Goal: Find specific page/section: Find specific page/section

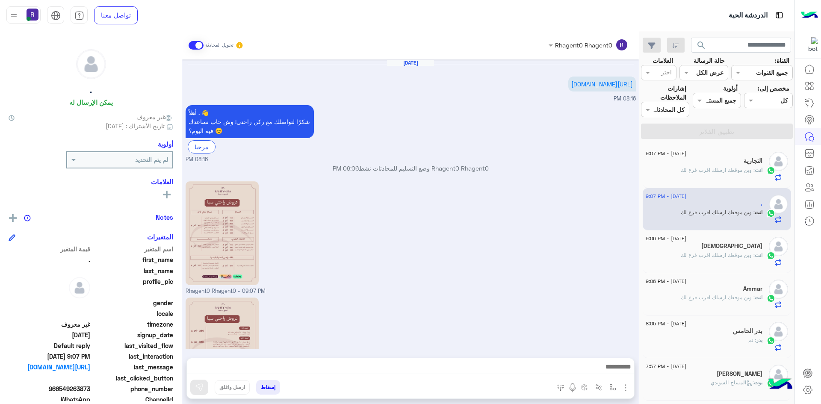
scroll to position [105, 0]
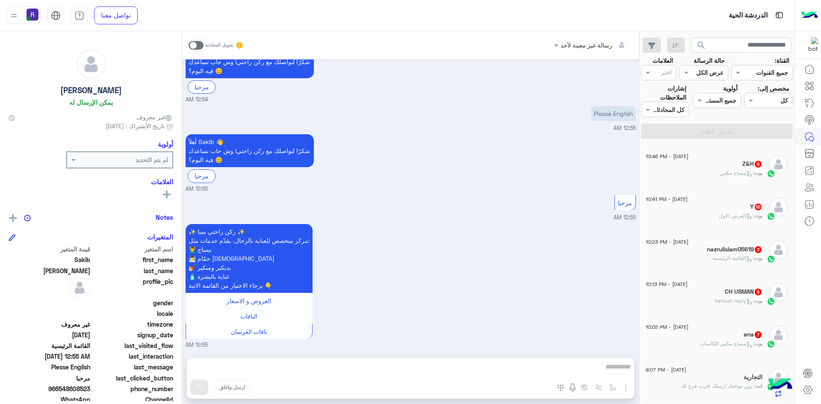
scroll to position [471, 0]
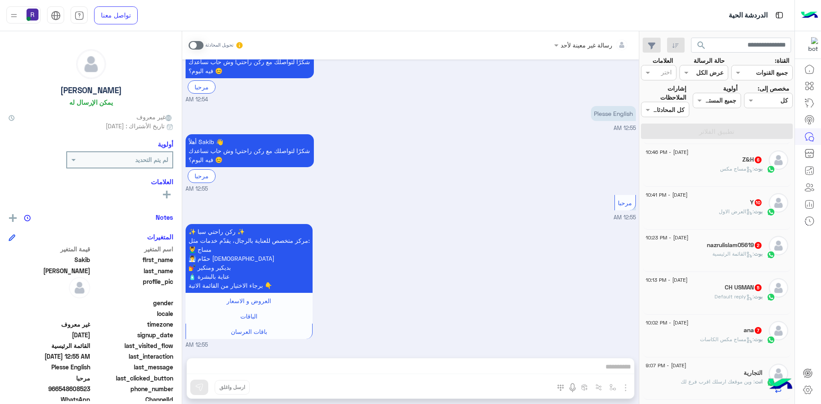
click at [727, 332] on div "ana 7" at bounding box center [704, 331] width 117 height 9
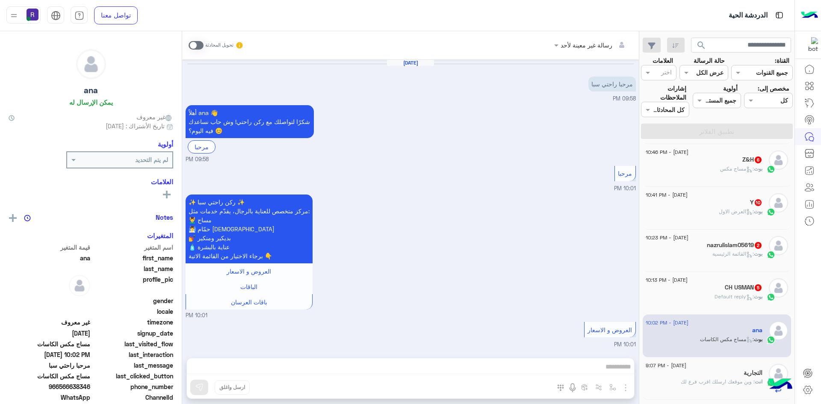
scroll to position [665, 0]
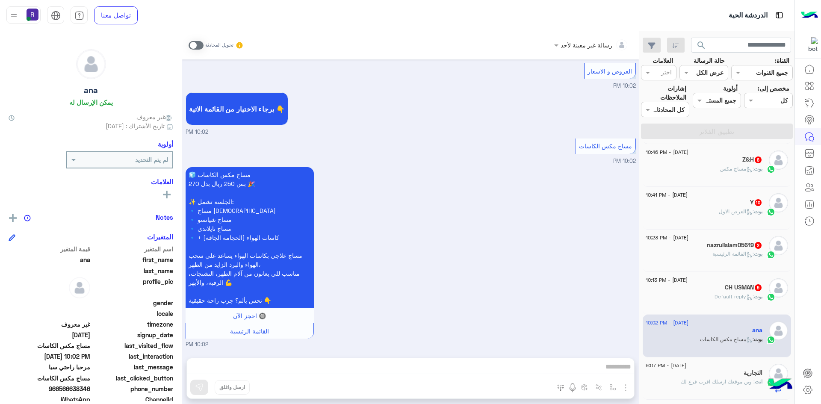
click at [721, 296] on span ": Default reply" at bounding box center [734, 296] width 39 height 6
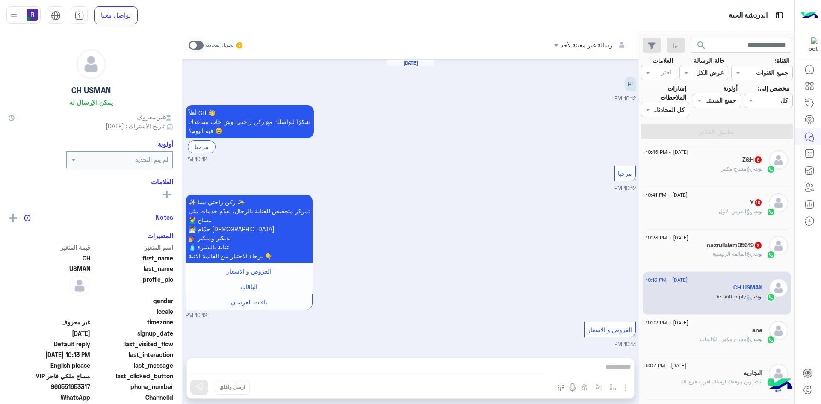
scroll to position [356, 0]
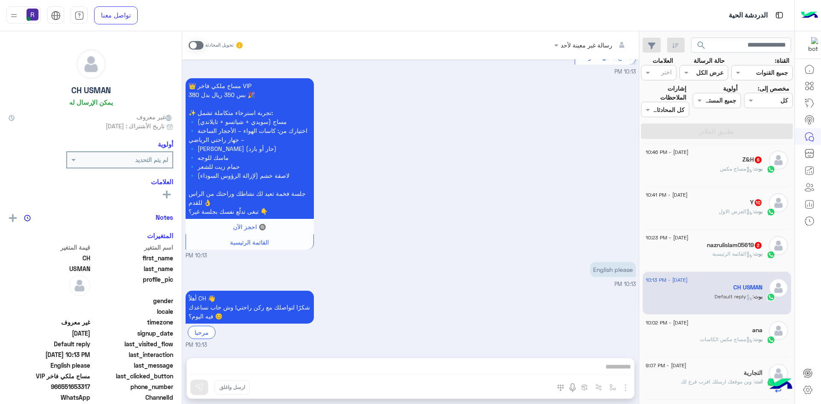
click at [698, 249] on div "nazrulislam05619 2" at bounding box center [704, 246] width 117 height 9
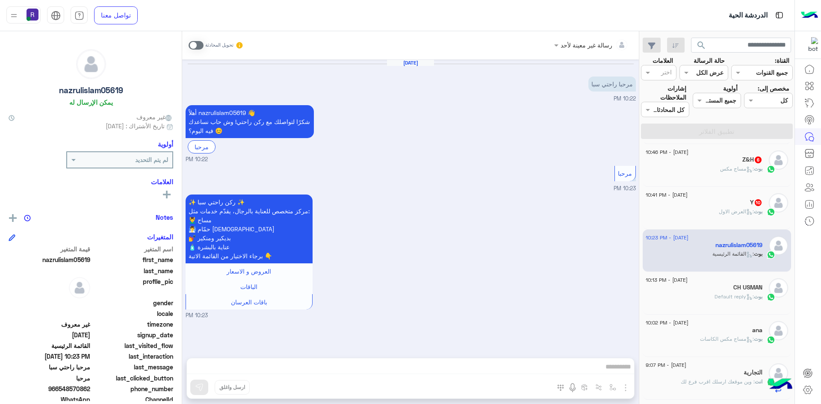
click at [719, 209] on span ": العرض الاول" at bounding box center [736, 211] width 35 height 6
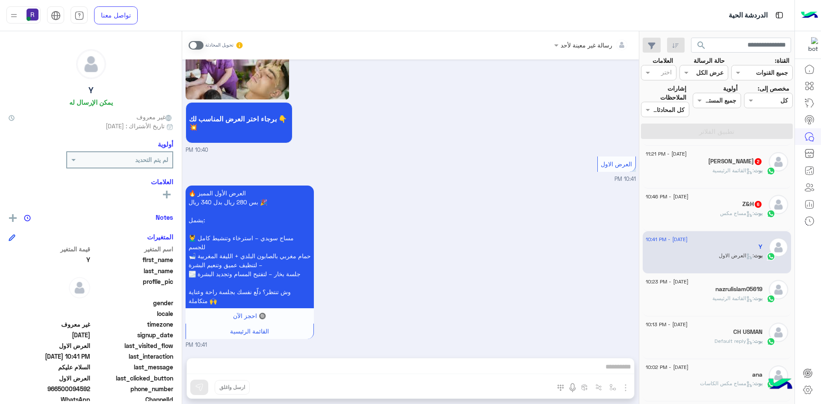
scroll to position [385, 0]
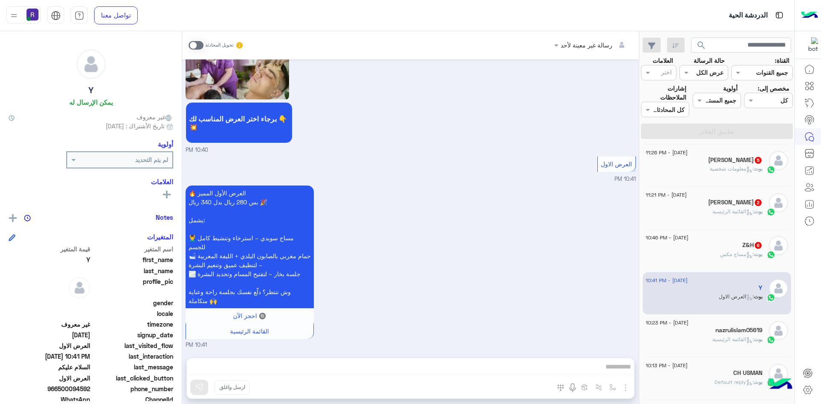
click at [715, 249] on div "Z&H 6" at bounding box center [704, 246] width 117 height 9
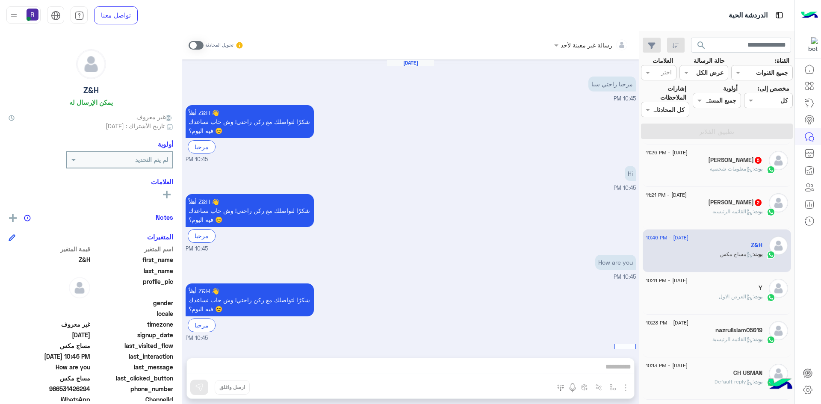
scroll to position [427, 0]
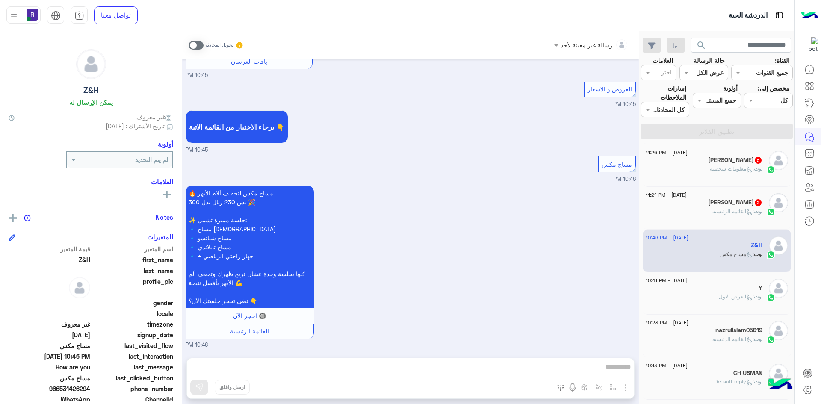
click at [706, 211] on div "بوت : القائمة الرئيسية" at bounding box center [704, 215] width 117 height 15
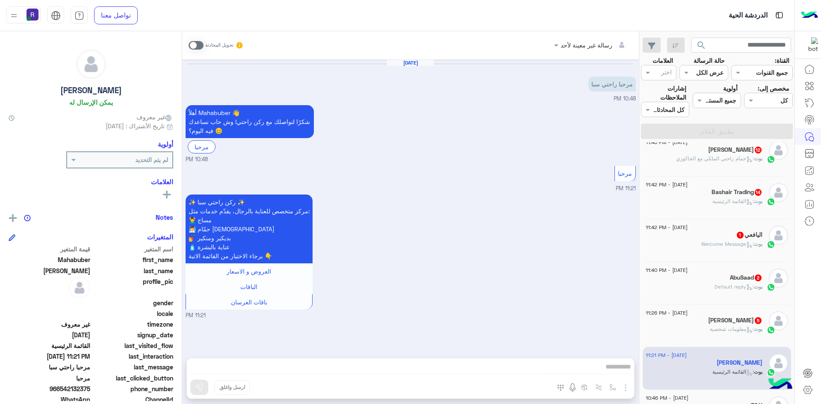
scroll to position [214, 0]
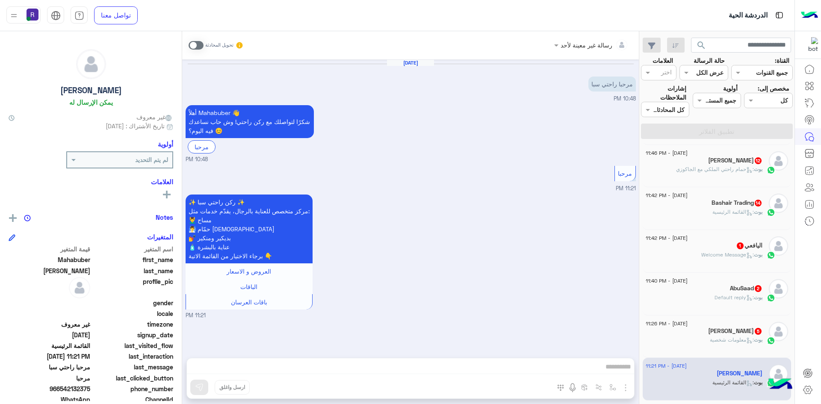
click at [706, 333] on div "Faisal Alqahtani 5" at bounding box center [704, 332] width 117 height 9
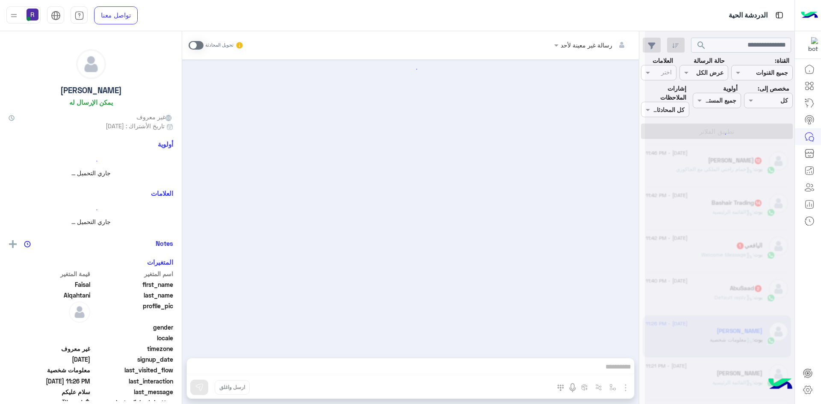
scroll to position [1360, 0]
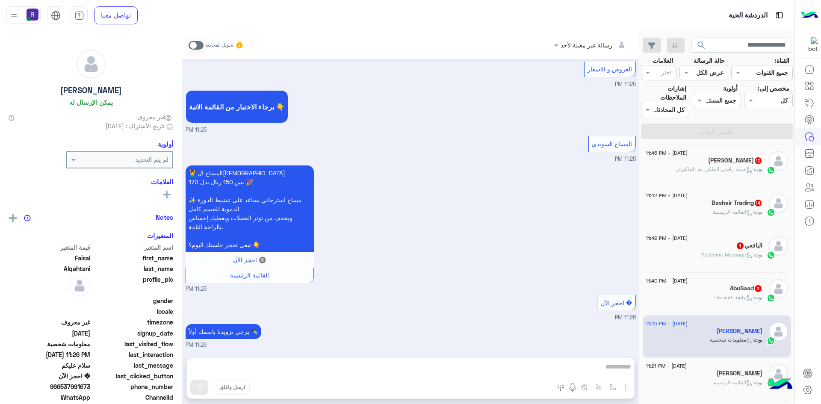
click at [724, 291] on div "AbuSaad 2" at bounding box center [704, 289] width 117 height 9
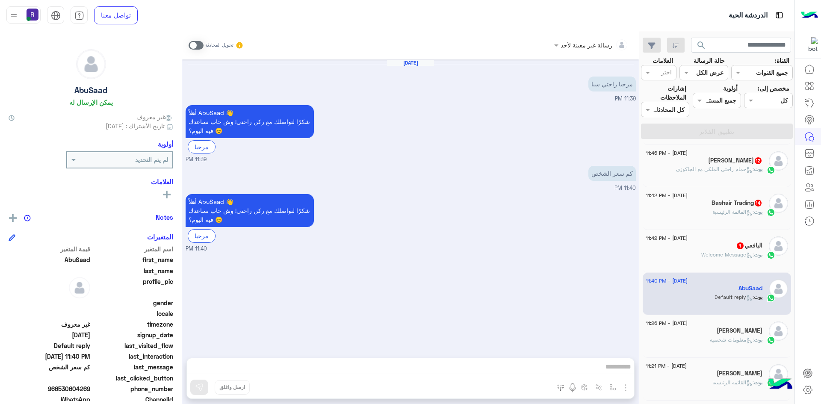
click at [737, 248] on span "1" at bounding box center [740, 246] width 7 height 7
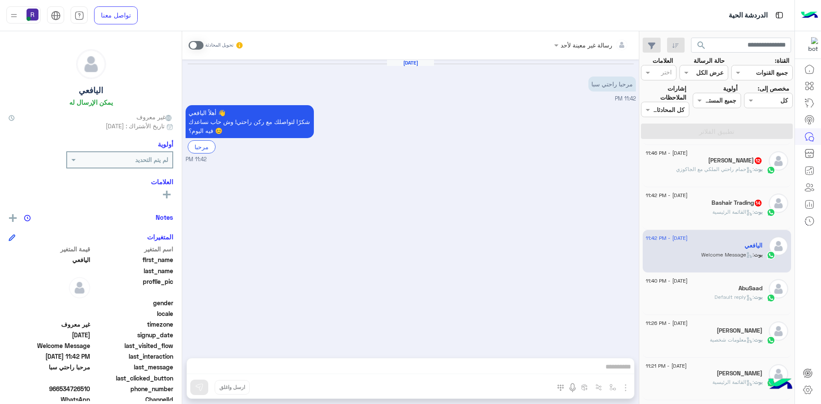
click at [727, 209] on span ": القائمة الرئيسية" at bounding box center [733, 212] width 41 height 6
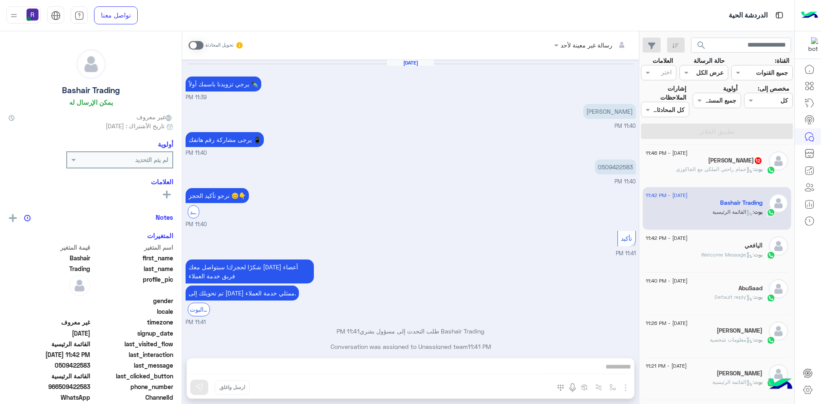
scroll to position [928, 0]
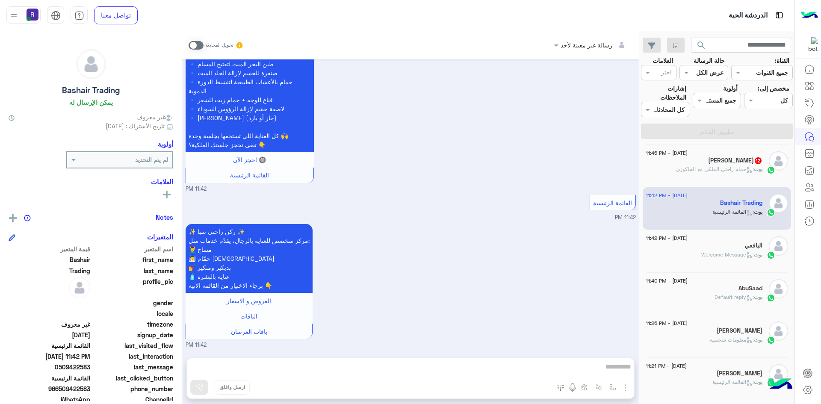
click at [748, 166] on span ": حمام راحتي الملكي مع الجاكوزي" at bounding box center [715, 169] width 78 height 6
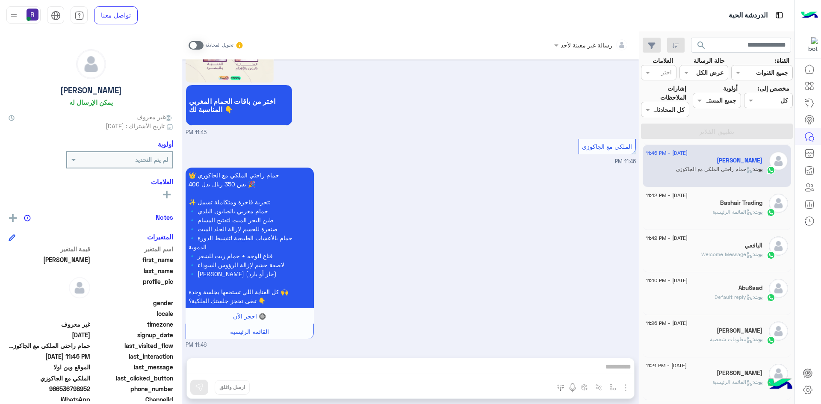
scroll to position [43, 0]
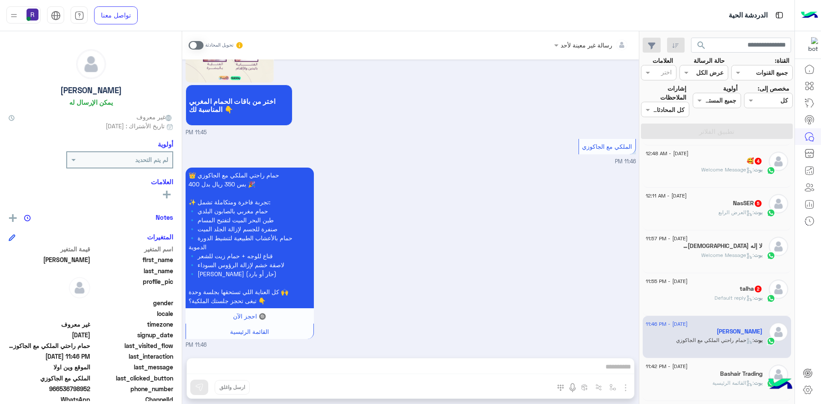
click at [727, 288] on div "talha 2" at bounding box center [704, 289] width 117 height 9
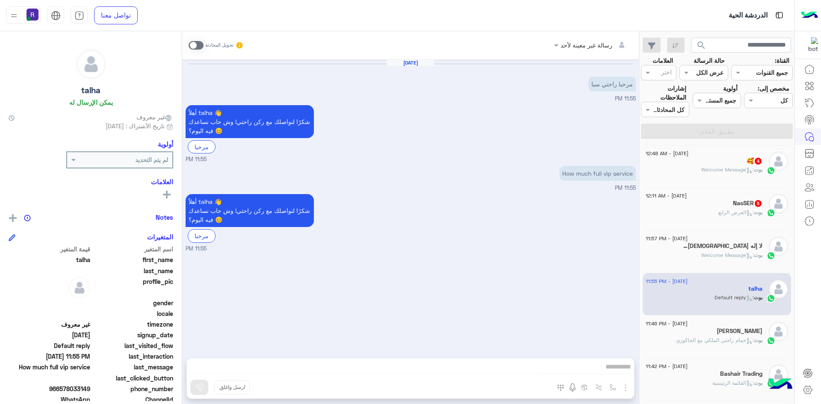
click at [733, 248] on h5 "لا إله الا الله 1" at bounding box center [722, 246] width 82 height 7
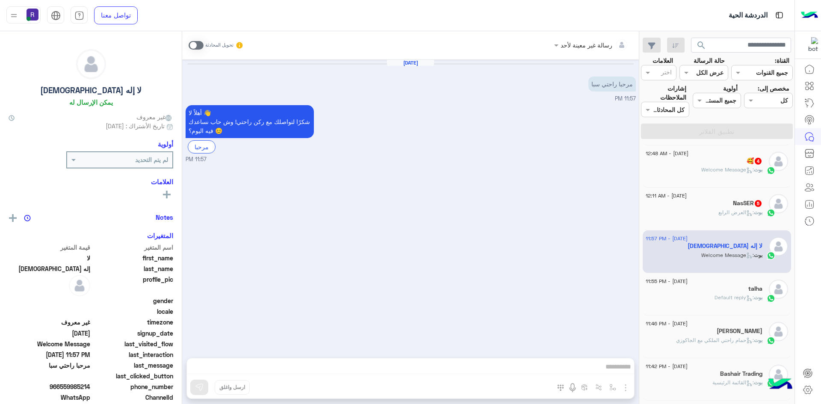
click at [740, 210] on span ": العرض الرابع" at bounding box center [737, 212] width 36 height 6
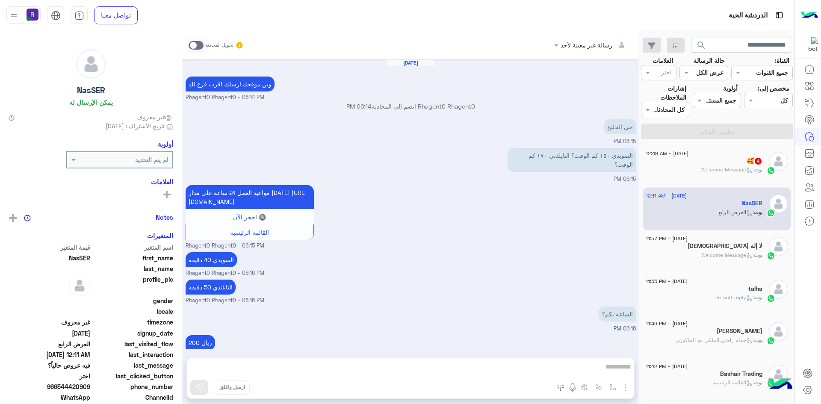
scroll to position [1061, 0]
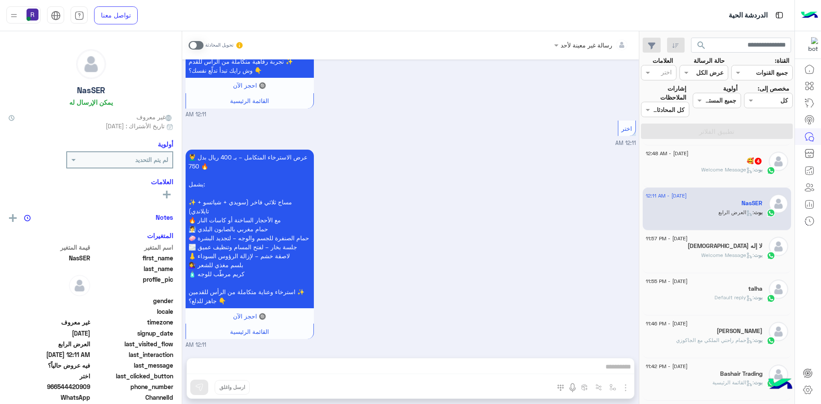
click at [741, 177] on div "بوت : Welcome Message" at bounding box center [704, 173] width 117 height 15
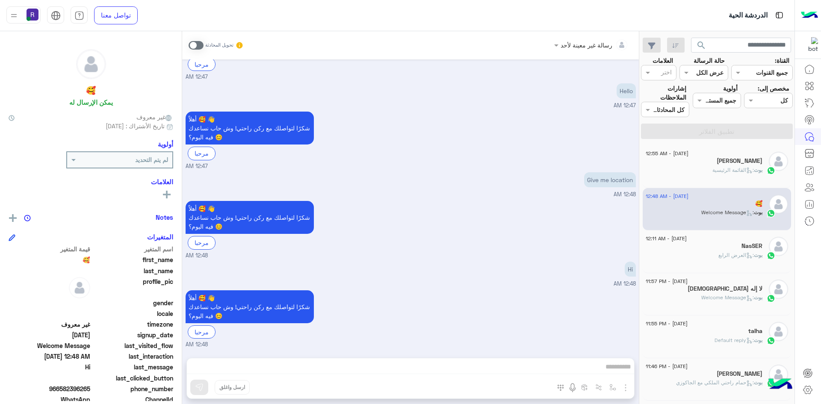
click at [749, 162] on h5 "[PERSON_NAME]" at bounding box center [740, 160] width 46 height 7
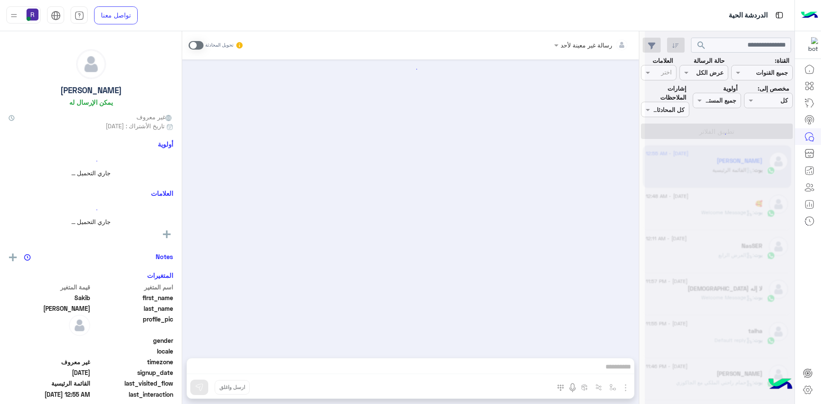
scroll to position [60, 0]
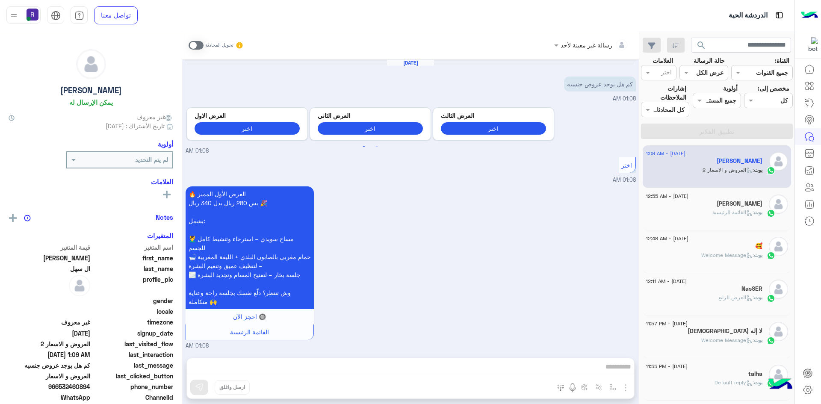
scroll to position [296, 0]
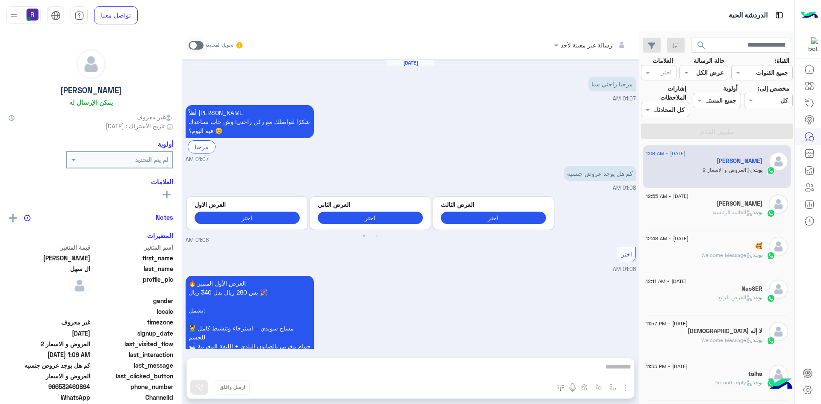
scroll to position [386, 0]
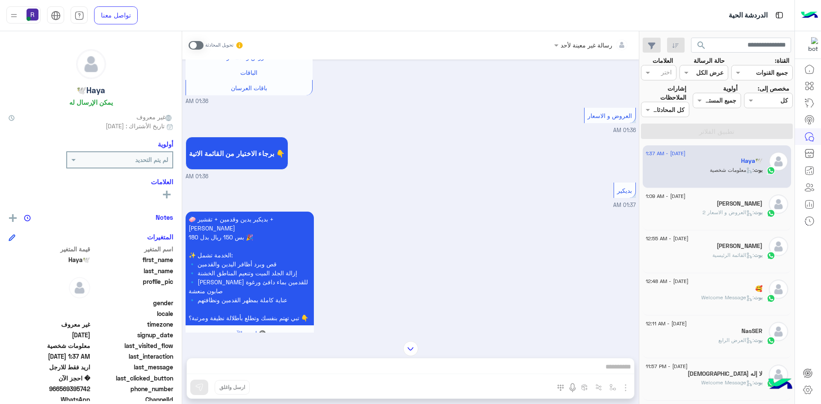
scroll to position [385, 0]
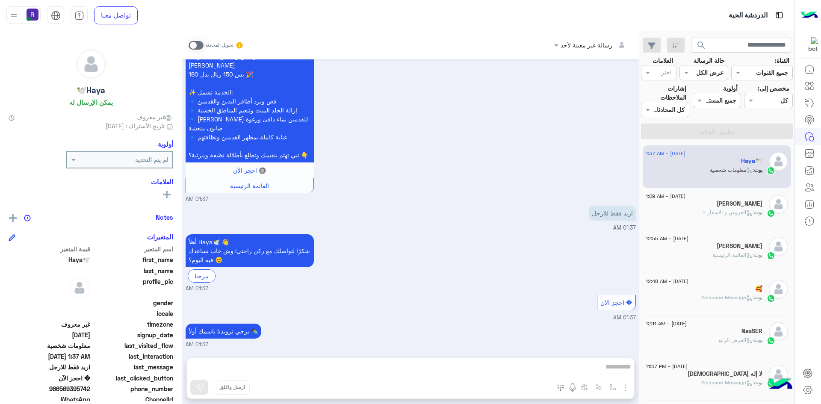
click at [710, 209] on span ": العروض و الاسعار 2" at bounding box center [728, 212] width 51 height 6
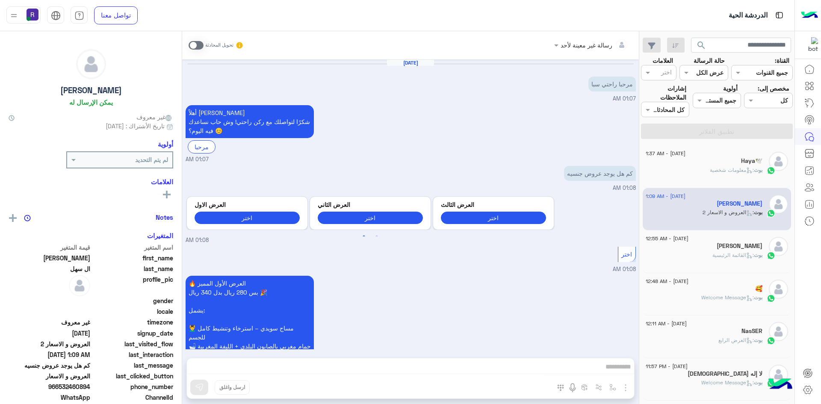
scroll to position [386, 0]
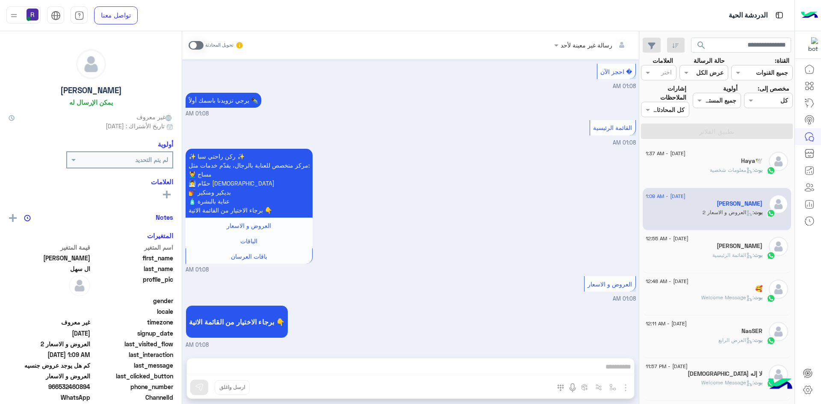
click at [722, 173] on span ": معلومات شخصية" at bounding box center [732, 170] width 44 height 6
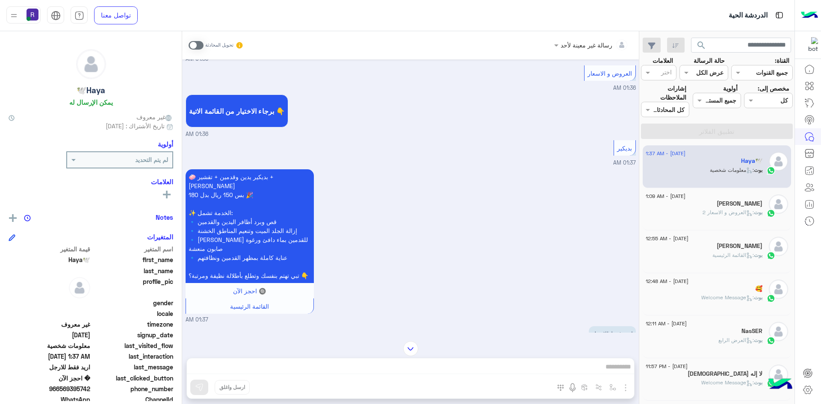
scroll to position [385, 0]
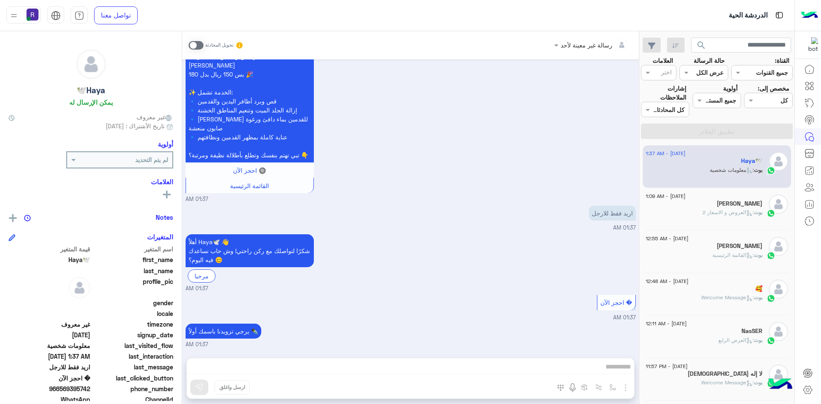
click at [710, 205] on div "[PERSON_NAME]" at bounding box center [704, 204] width 117 height 9
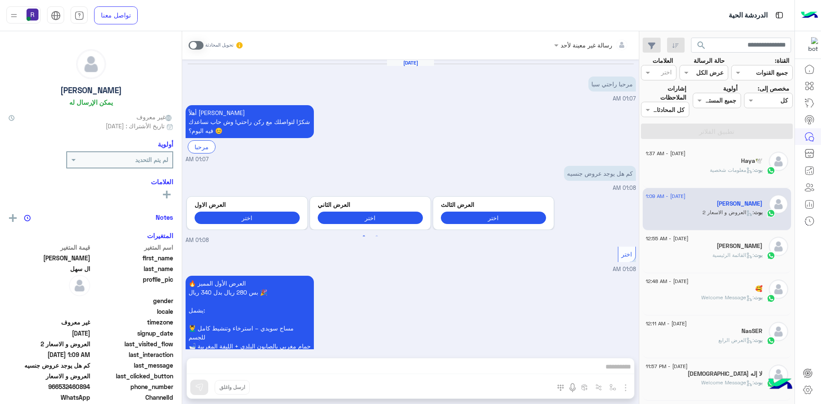
scroll to position [386, 0]
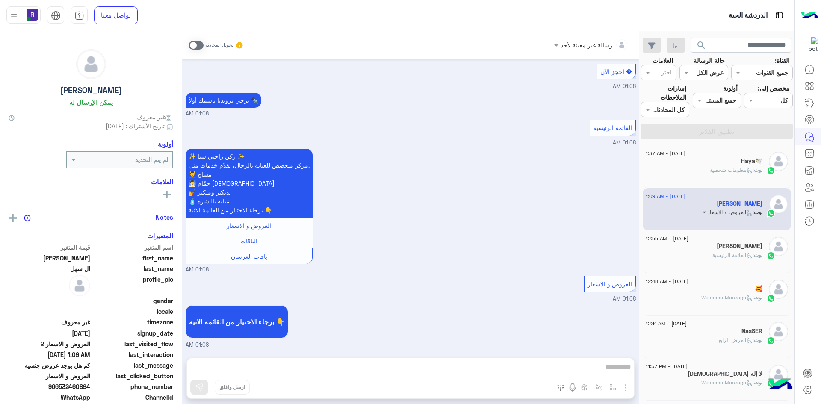
click at [717, 247] on div "[PERSON_NAME]" at bounding box center [704, 247] width 117 height 9
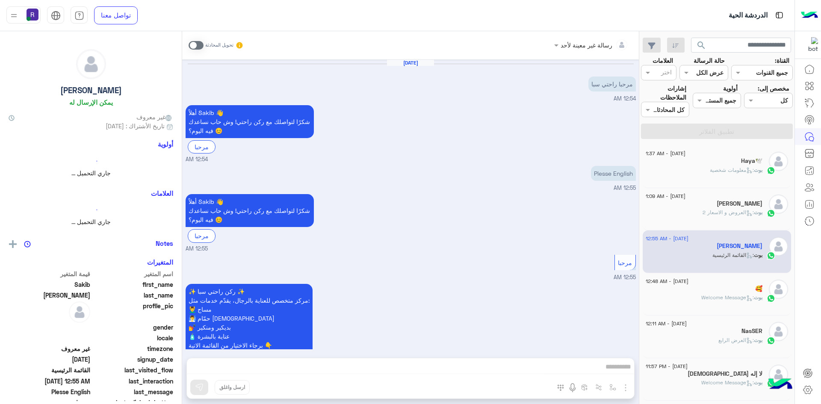
scroll to position [60, 0]
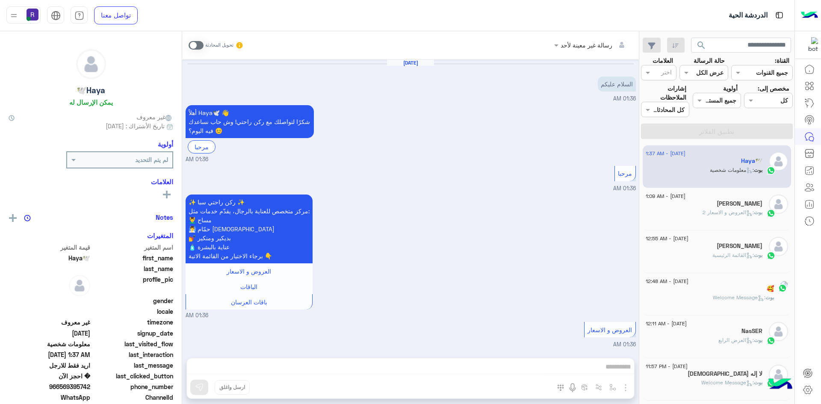
scroll to position [385, 0]
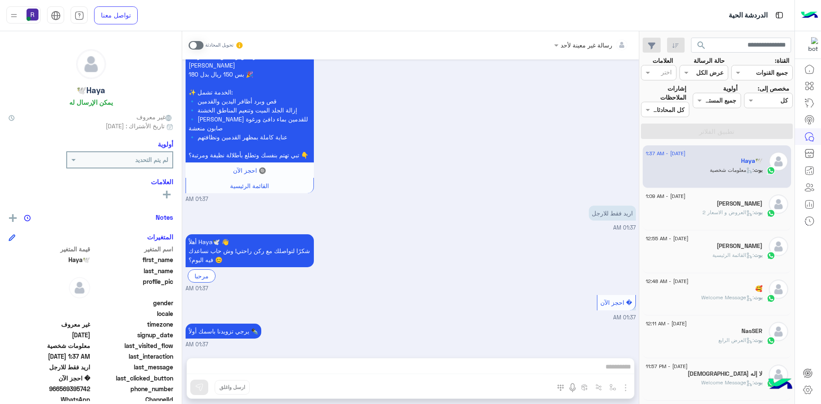
click at [698, 210] on div "بوت : العروض و الاسعار 2" at bounding box center [704, 216] width 117 height 15
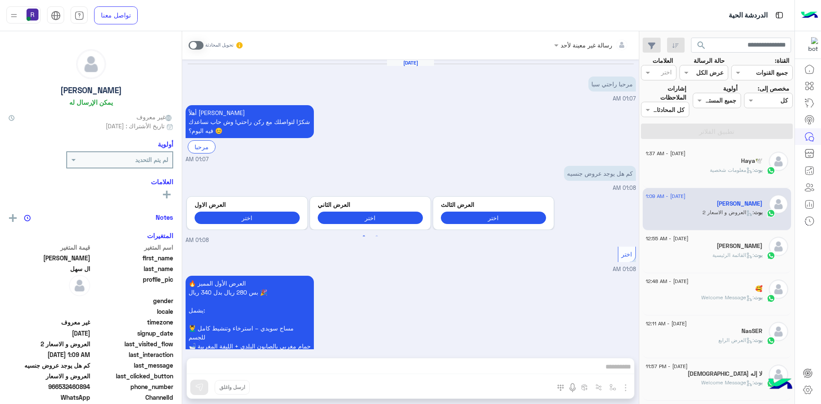
scroll to position [386, 0]
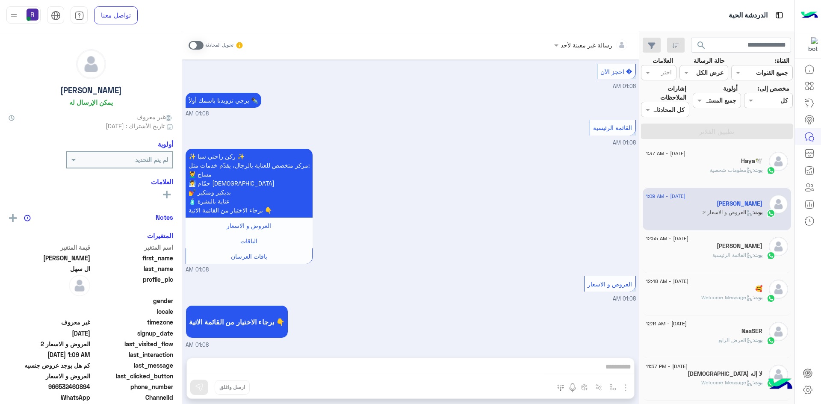
click at [710, 174] on p "بوت : معلومات شخصية" at bounding box center [736, 170] width 53 height 8
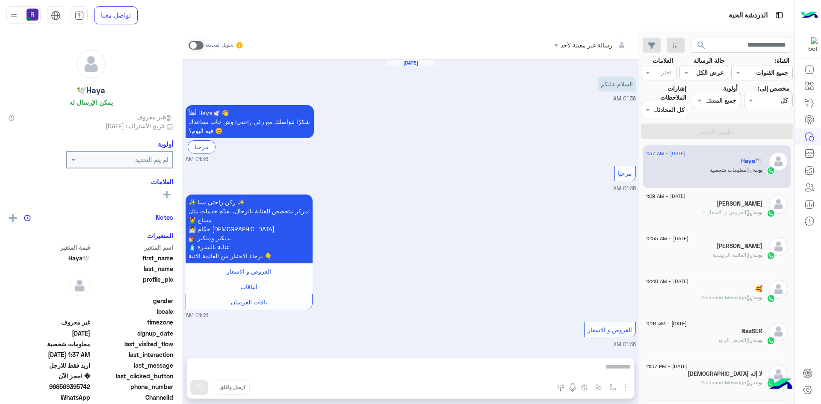
scroll to position [385, 0]
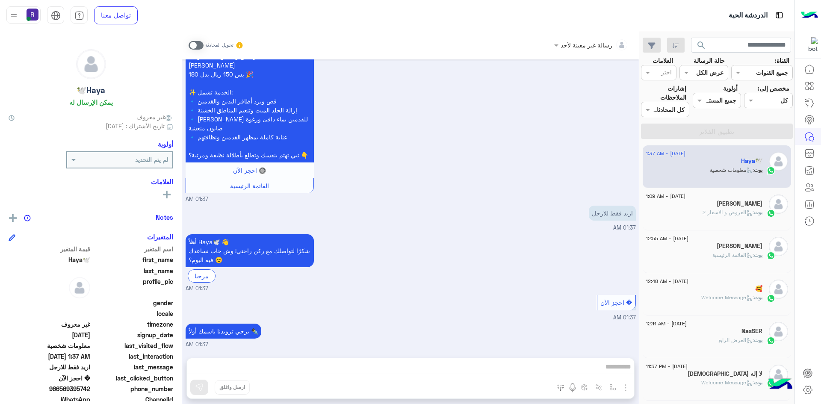
click at [725, 205] on h5 "[PERSON_NAME]" at bounding box center [740, 203] width 46 height 7
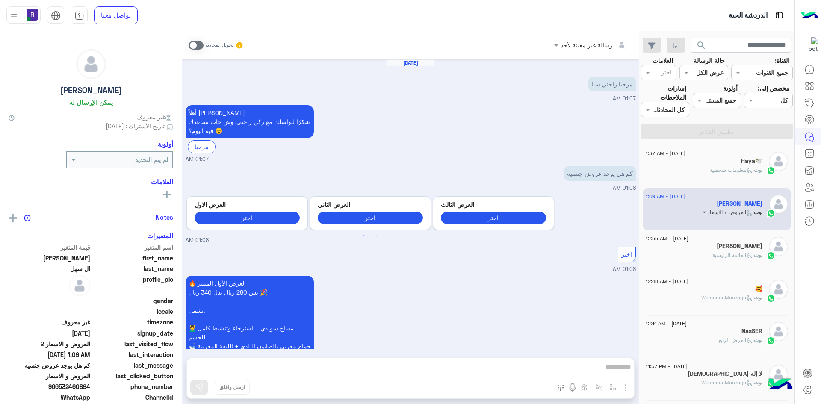
scroll to position [386, 0]
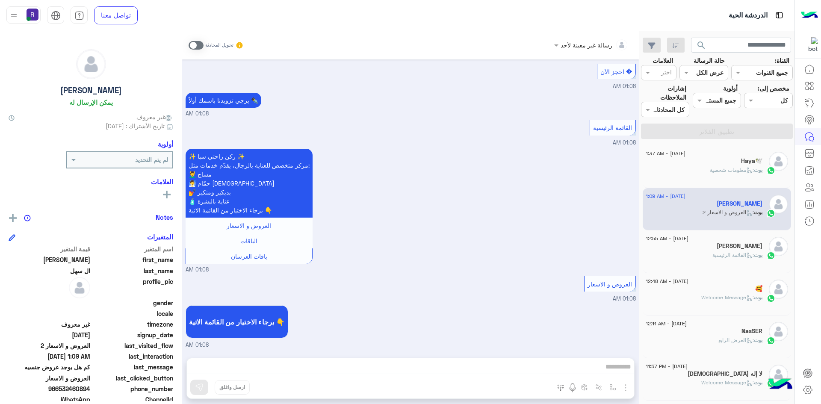
click at [738, 258] on p "بوت : القائمة الرئيسية" at bounding box center [738, 256] width 50 height 8
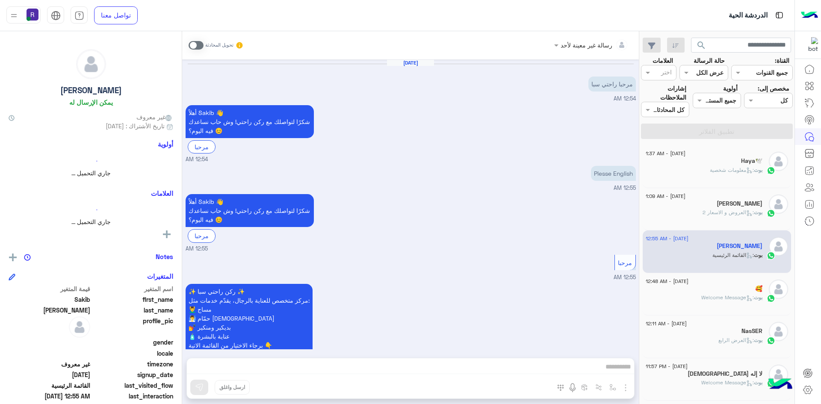
scroll to position [60, 0]
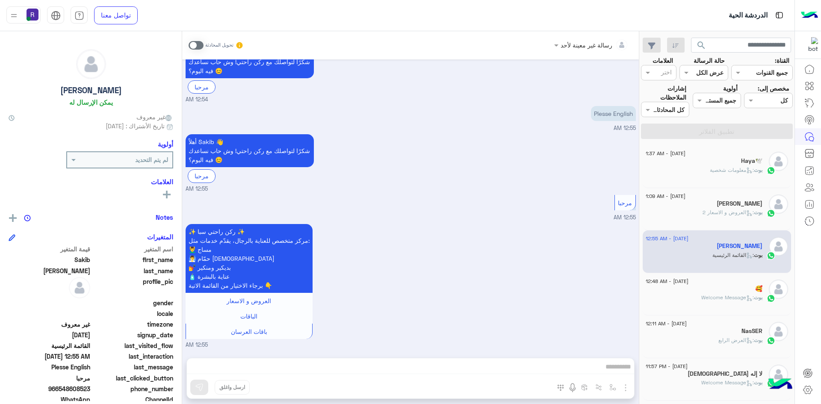
click at [750, 175] on div "بوت : معلومات شخصية" at bounding box center [704, 173] width 117 height 15
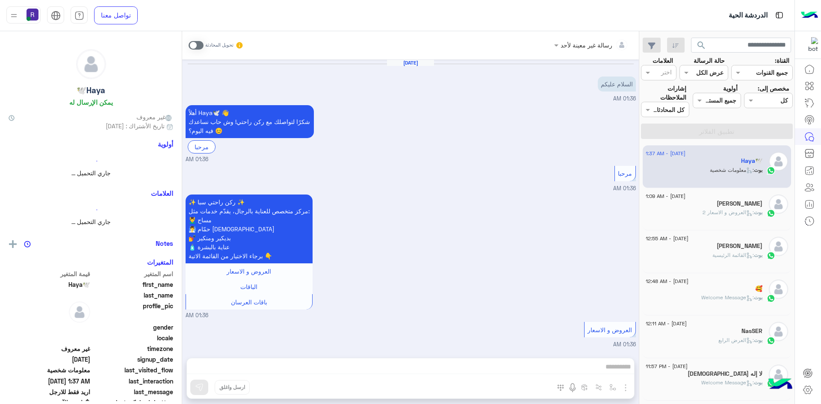
scroll to position [385, 0]
